Goal: Navigation & Orientation: Go to known website

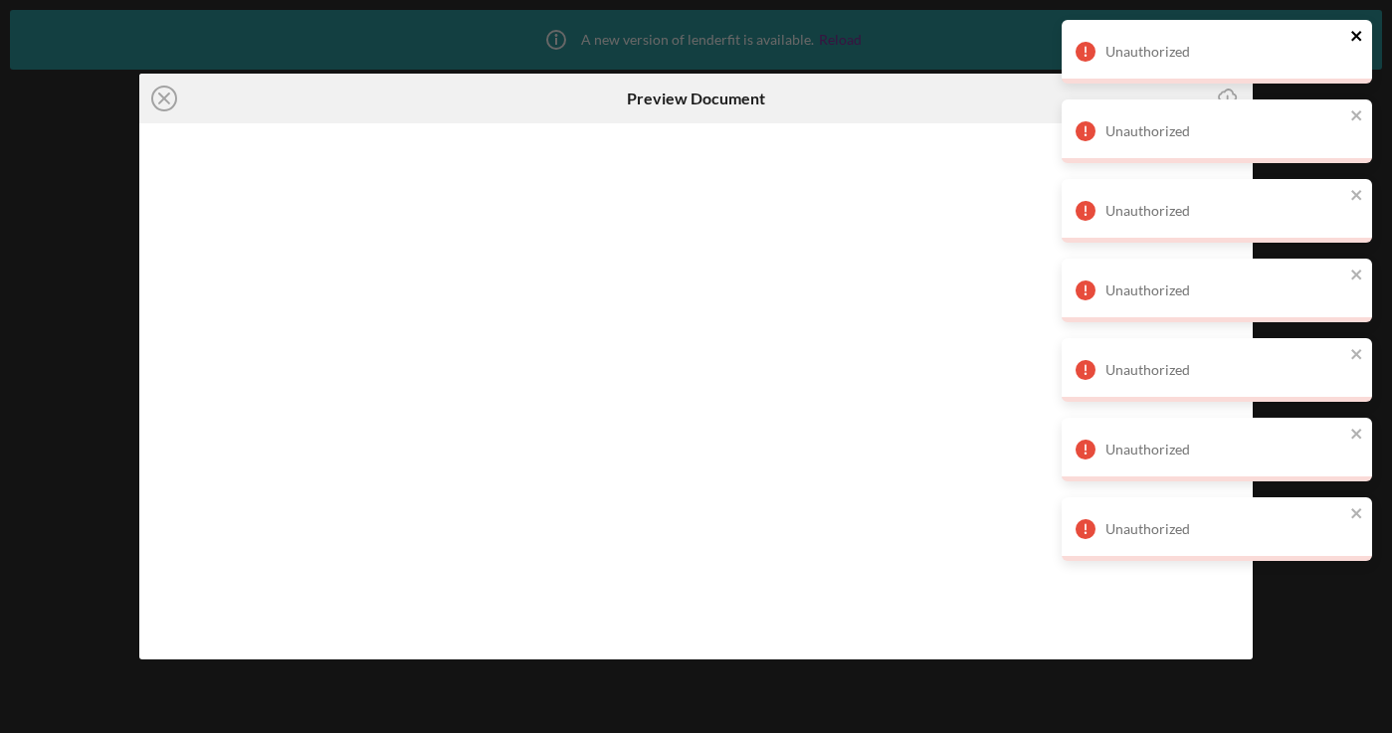
click at [1359, 35] on icon "close" at bounding box center [1357, 36] width 14 height 16
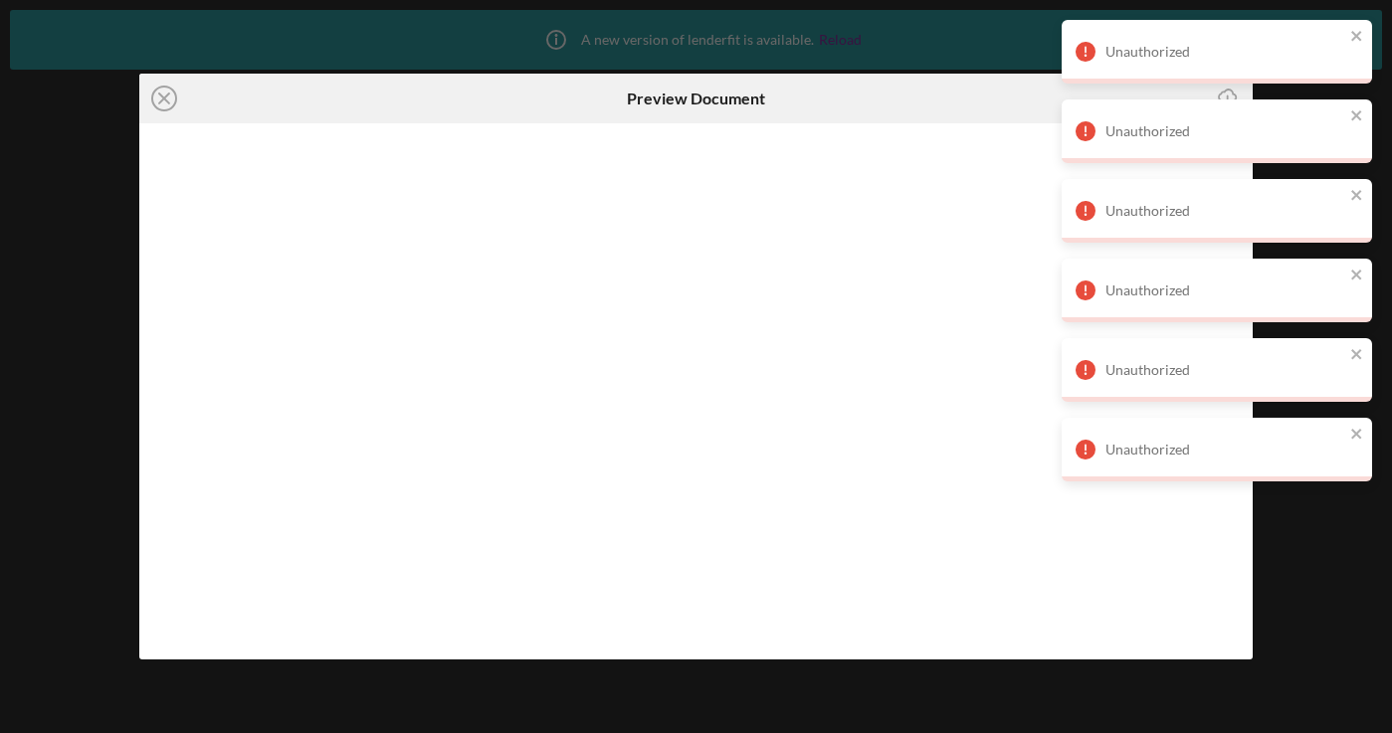
click at [1355, 96] on div "Unauthorized Unauthorized Unauthorized Unauthorized Unauthorized Unauthorized" at bounding box center [1217, 259] width 318 height 486
click at [1354, 36] on icon "close" at bounding box center [1357, 36] width 14 height 16
